Goal: Task Accomplishment & Management: Manage account settings

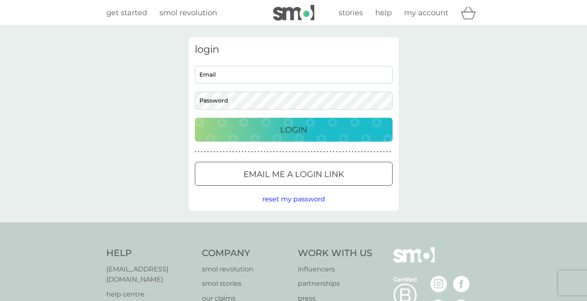
click at [306, 75] on input "Email" at bounding box center [294, 75] width 198 height 18
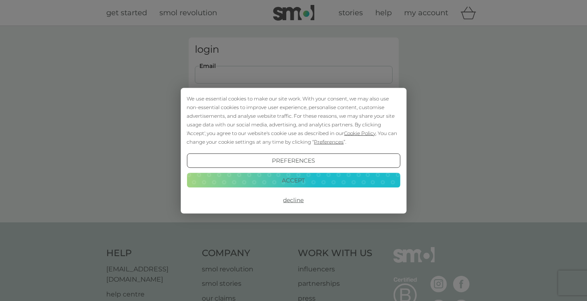
type input "phillipsamy730@gmail.com"
click at [291, 195] on button "Decline" at bounding box center [294, 200] width 214 height 15
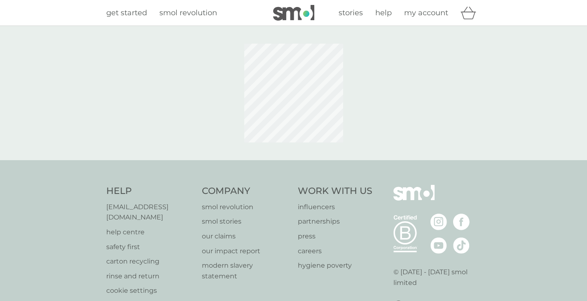
click at [262, 102] on body "get started smol revolution stories help my account Help [EMAIL_ADDRESS][DOMAIN…" at bounding box center [293, 178] width 587 height 356
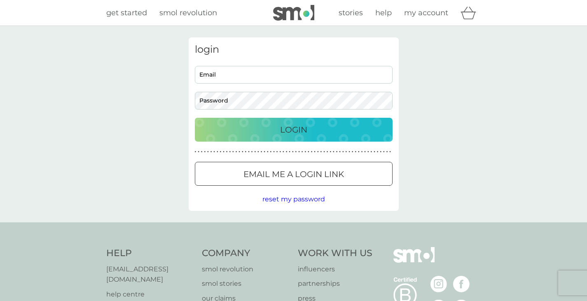
click at [226, 77] on input "Email" at bounding box center [294, 75] width 198 height 18
type input "[EMAIL_ADDRESS][DOMAIN_NAME]"
click at [195, 118] on button "Login" at bounding box center [294, 130] width 198 height 24
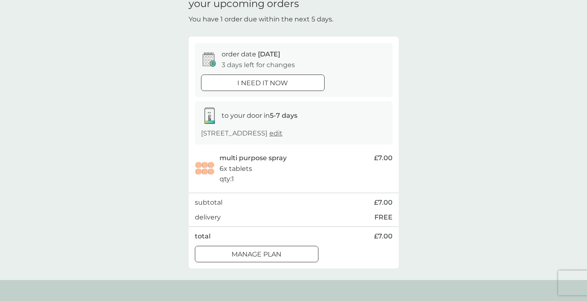
scroll to position [41, 0]
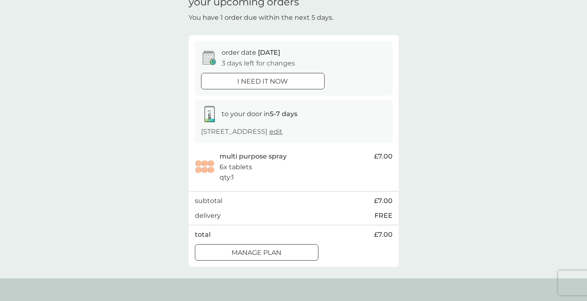
click at [285, 257] on div "Manage plan" at bounding box center [256, 253] width 123 height 11
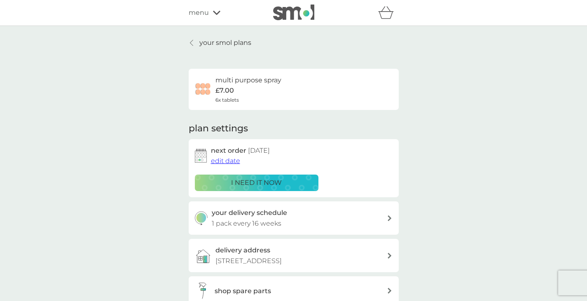
click at [226, 162] on span "edit date" at bounding box center [225, 161] width 29 height 8
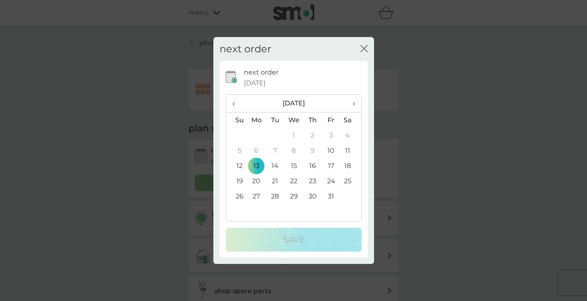
click at [353, 104] on span "›" at bounding box center [351, 103] width 8 height 17
click at [314, 167] on td "13" at bounding box center [312, 165] width 19 height 15
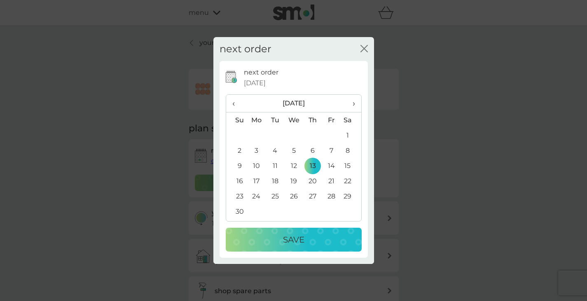
click at [296, 247] on button "Save" at bounding box center [294, 240] width 136 height 24
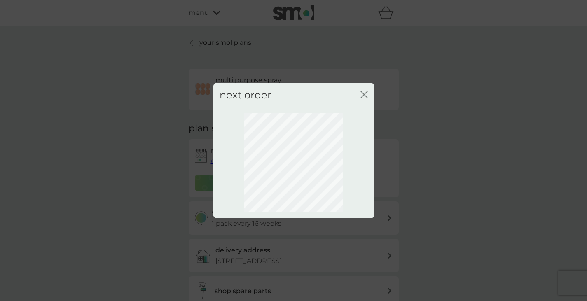
click at [361, 96] on icon "close" at bounding box center [364, 94] width 7 height 7
click at [365, 92] on icon "close" at bounding box center [364, 94] width 7 height 7
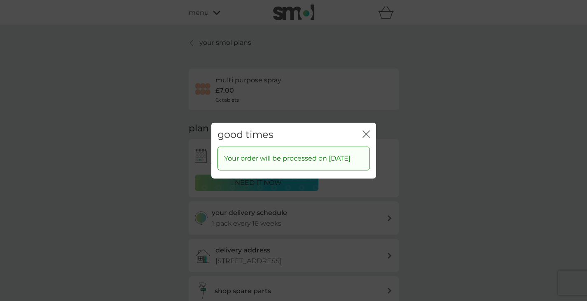
click at [362, 129] on div "good times close" at bounding box center [293, 134] width 165 height 24
click at [367, 130] on icon "close" at bounding box center [366, 133] width 7 height 7
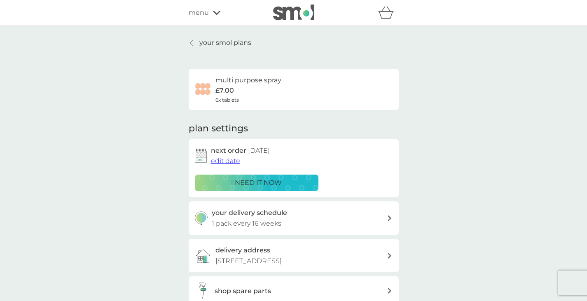
click at [214, 38] on p "your smol plans" at bounding box center [226, 43] width 52 height 11
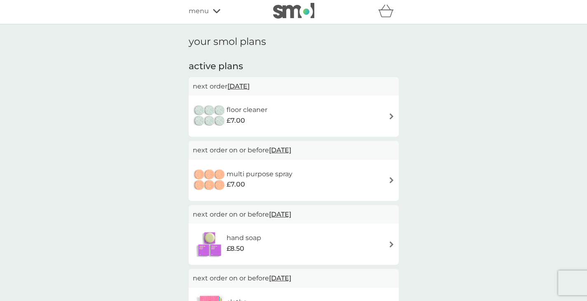
scroll to position [2, 0]
click at [280, 110] on div "floor cleaner £7.00" at bounding box center [294, 115] width 202 height 29
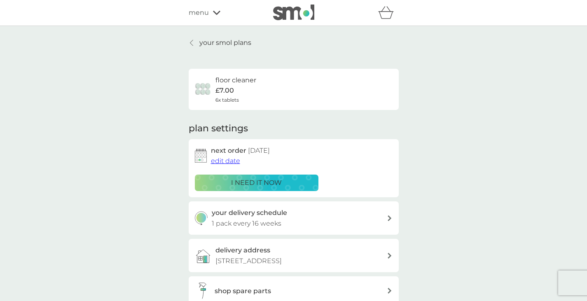
click at [236, 163] on span "edit date" at bounding box center [225, 161] width 29 height 8
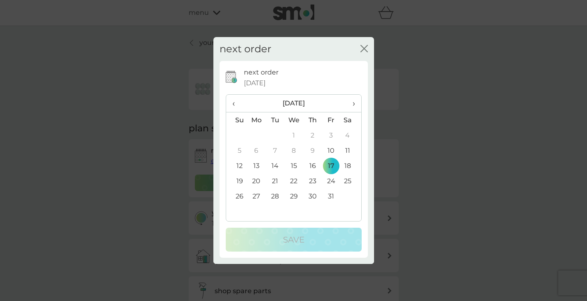
click at [351, 106] on span "›" at bounding box center [351, 103] width 8 height 17
click at [257, 182] on td "17" at bounding box center [256, 181] width 19 height 15
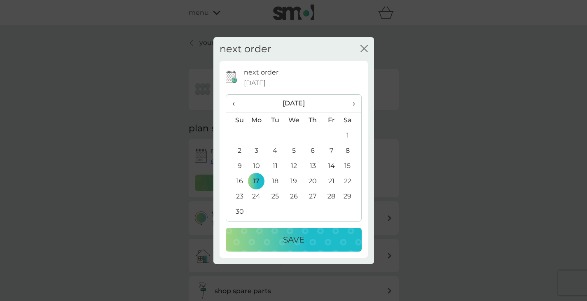
click at [291, 244] on p "Save" at bounding box center [293, 239] width 21 height 13
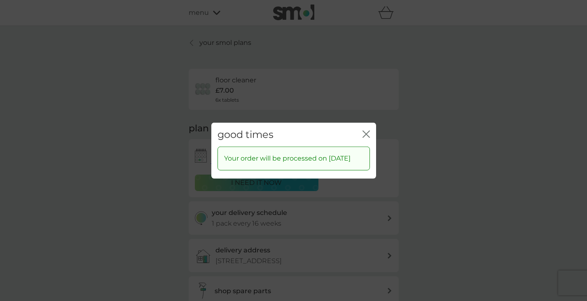
click at [367, 130] on icon "close" at bounding box center [366, 133] width 7 height 7
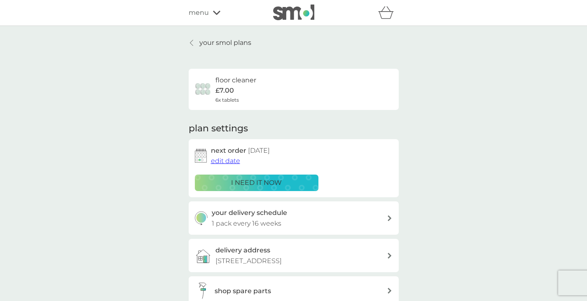
click at [207, 42] on p "your smol plans" at bounding box center [226, 43] width 52 height 11
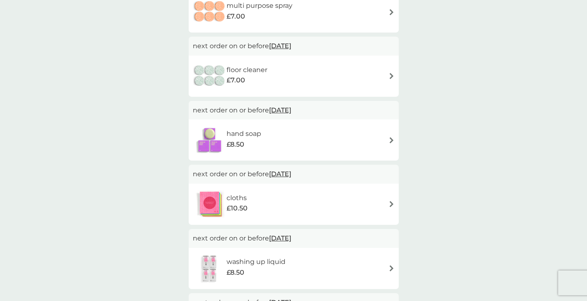
scroll to position [108, 0]
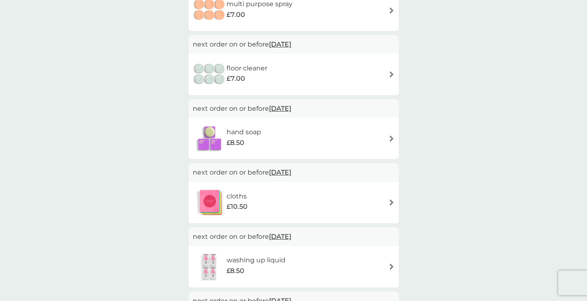
click at [393, 136] on img at bounding box center [392, 139] width 6 height 6
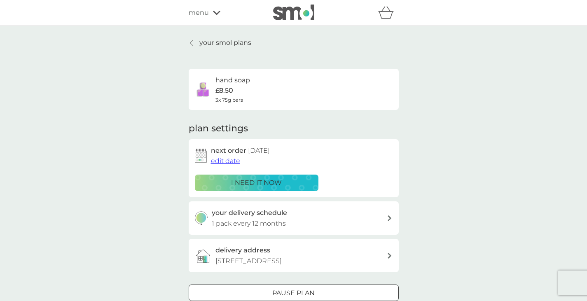
click at [227, 160] on span "edit date" at bounding box center [225, 161] width 29 height 8
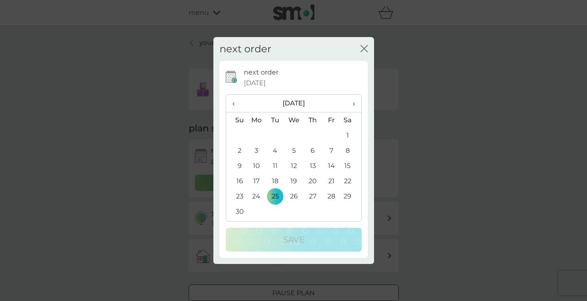
click at [355, 100] on span "›" at bounding box center [351, 103] width 8 height 17
click at [346, 197] on td "31" at bounding box center [350, 196] width 21 height 15
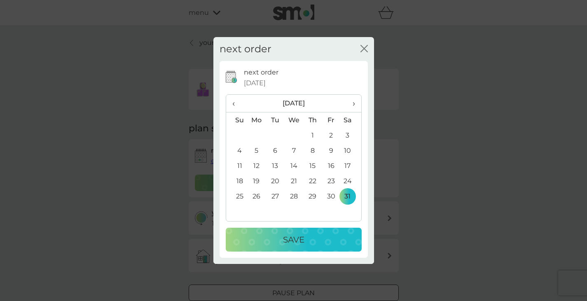
click at [308, 242] on div "Save" at bounding box center [294, 239] width 120 height 13
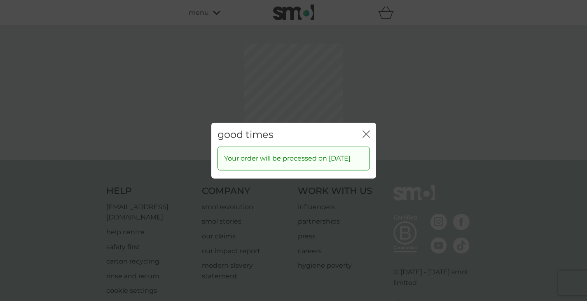
click at [370, 124] on div "good times close" at bounding box center [293, 134] width 165 height 24
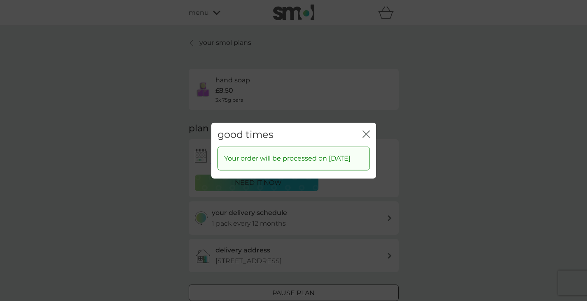
click at [369, 131] on icon "close" at bounding box center [367, 134] width 3 height 7
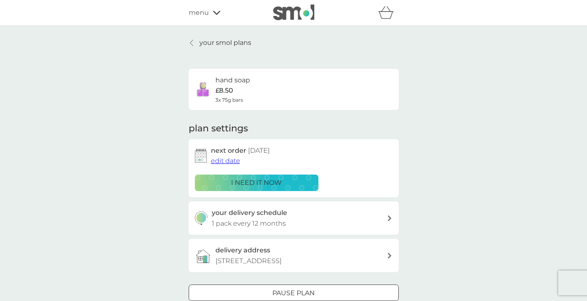
click at [229, 39] on p "your smol plans" at bounding box center [226, 43] width 52 height 11
